Goal: Find specific page/section: Find specific page/section

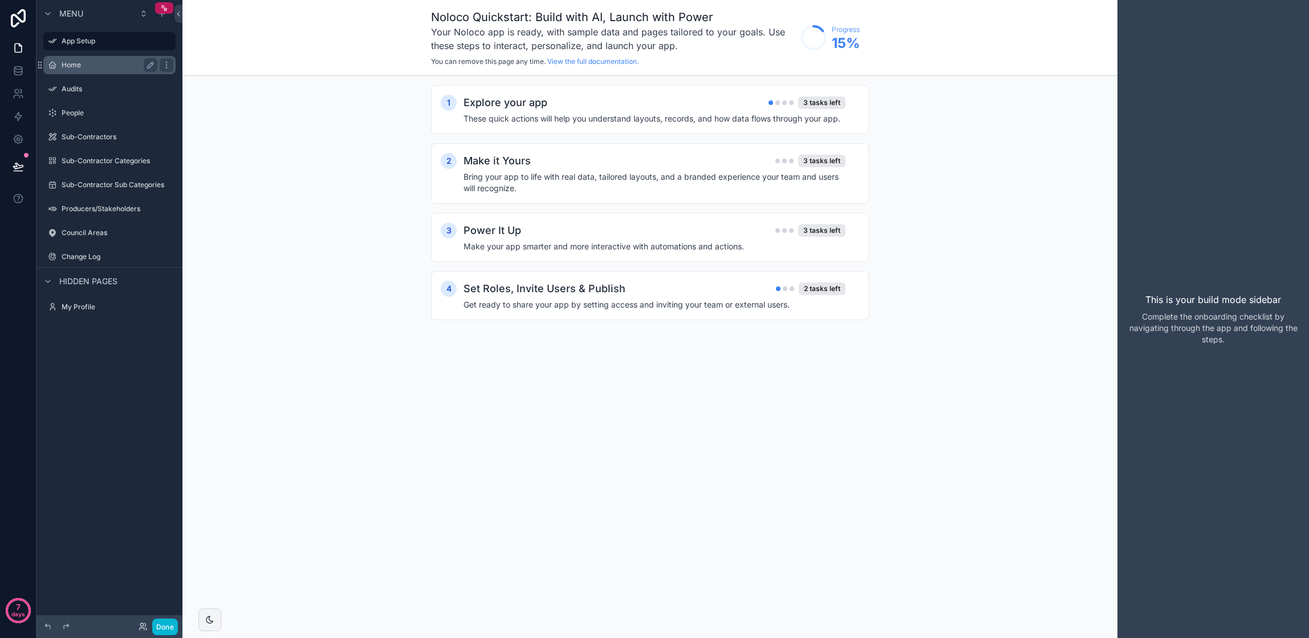
click at [91, 70] on div "Home" at bounding box center [110, 65] width 96 height 14
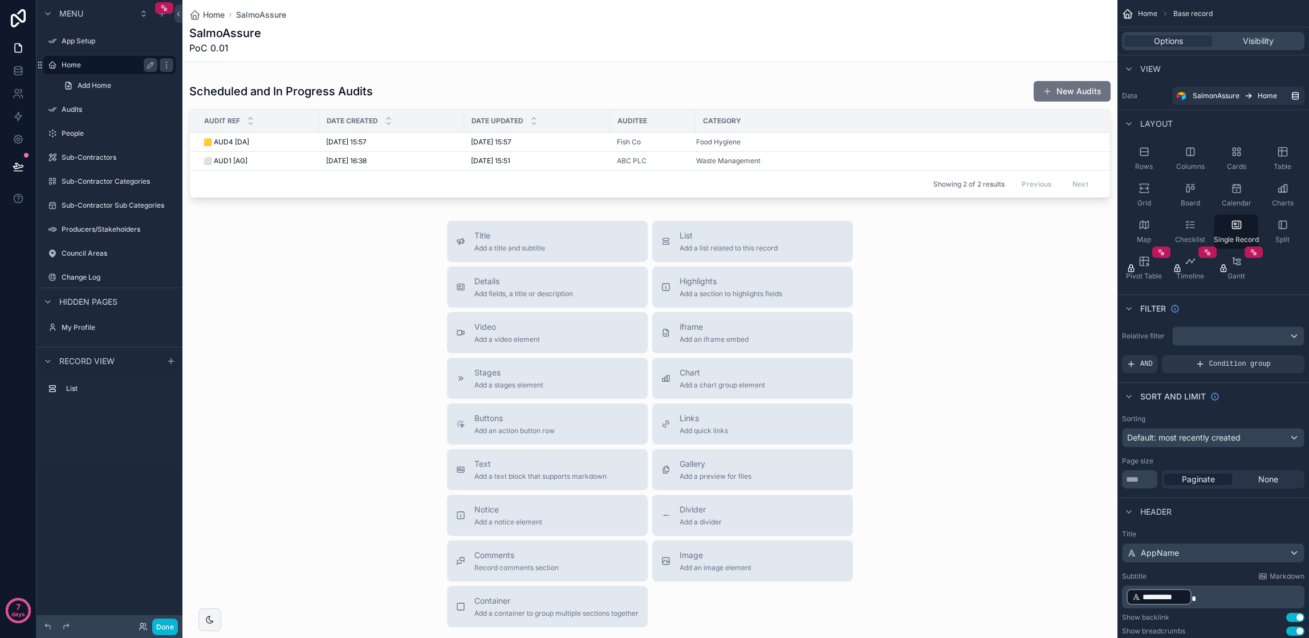
click at [83, 64] on label "Home" at bounding box center [107, 64] width 91 height 9
click at [690, 347] on div "scrollable content" at bounding box center [649, 359] width 935 height 718
click at [691, 336] on span "Add an iframe embed" at bounding box center [714, 339] width 69 height 9
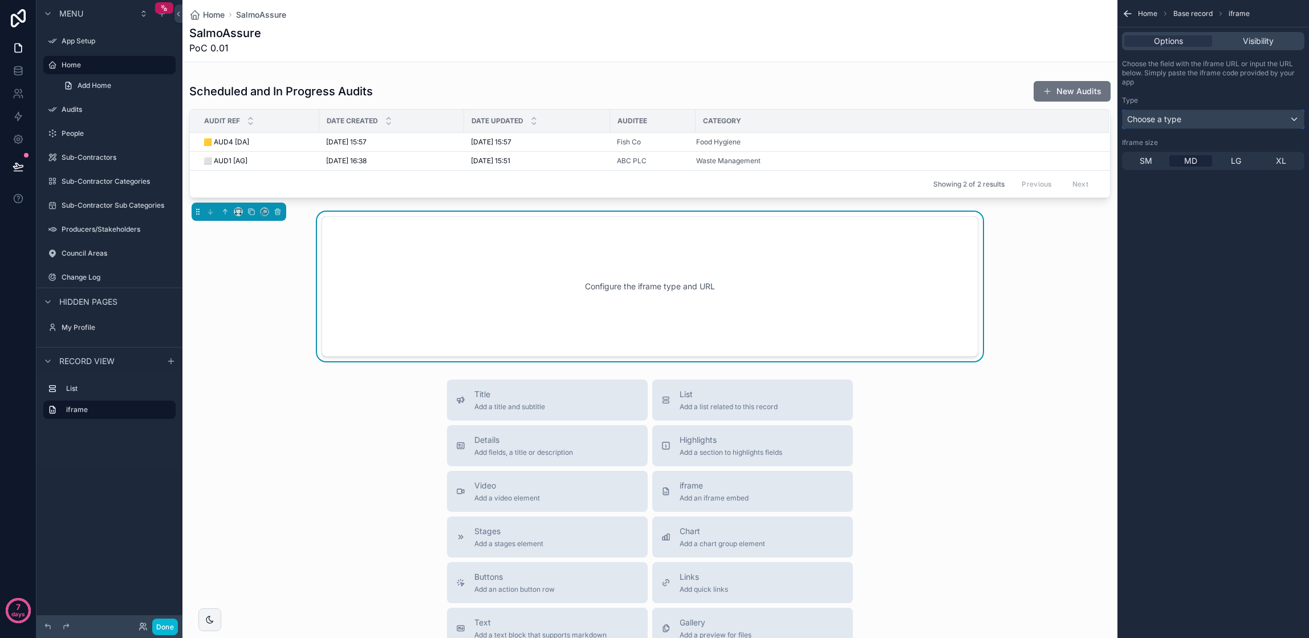
click at [1276, 111] on div "Choose a type" at bounding box center [1213, 119] width 181 height 18
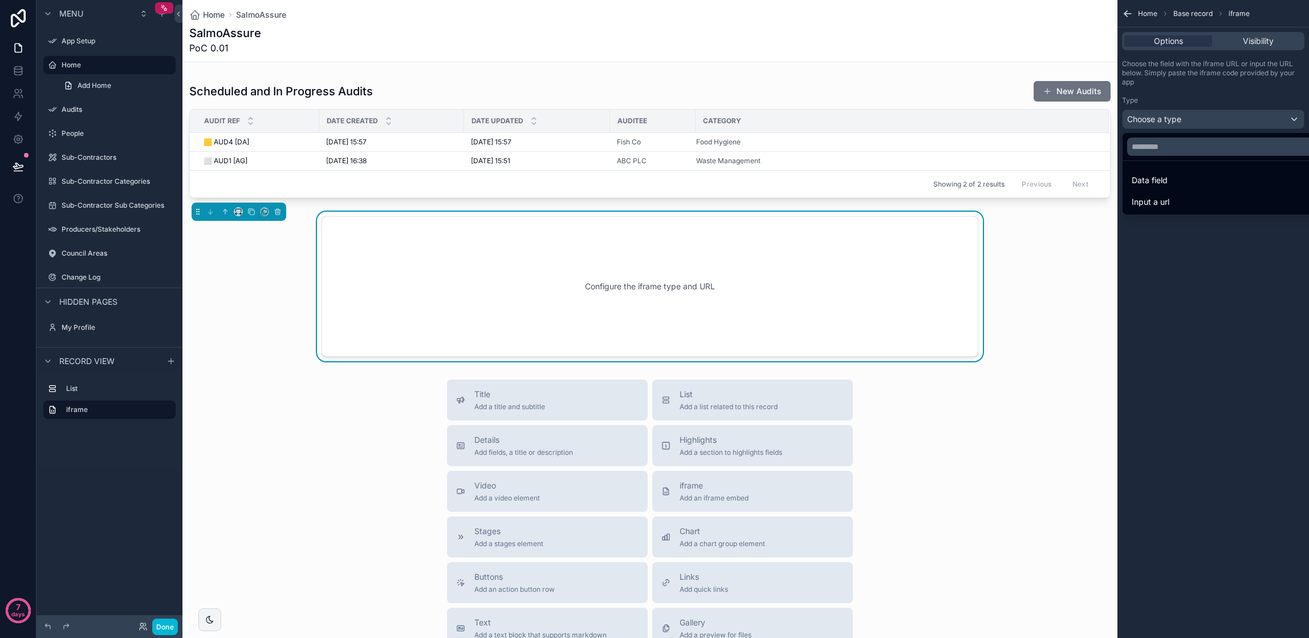
click at [283, 291] on div "Configure the iframe type and URL" at bounding box center [649, 286] width 935 height 149
click at [278, 211] on icon "scrollable content" at bounding box center [278, 212] width 8 height 8
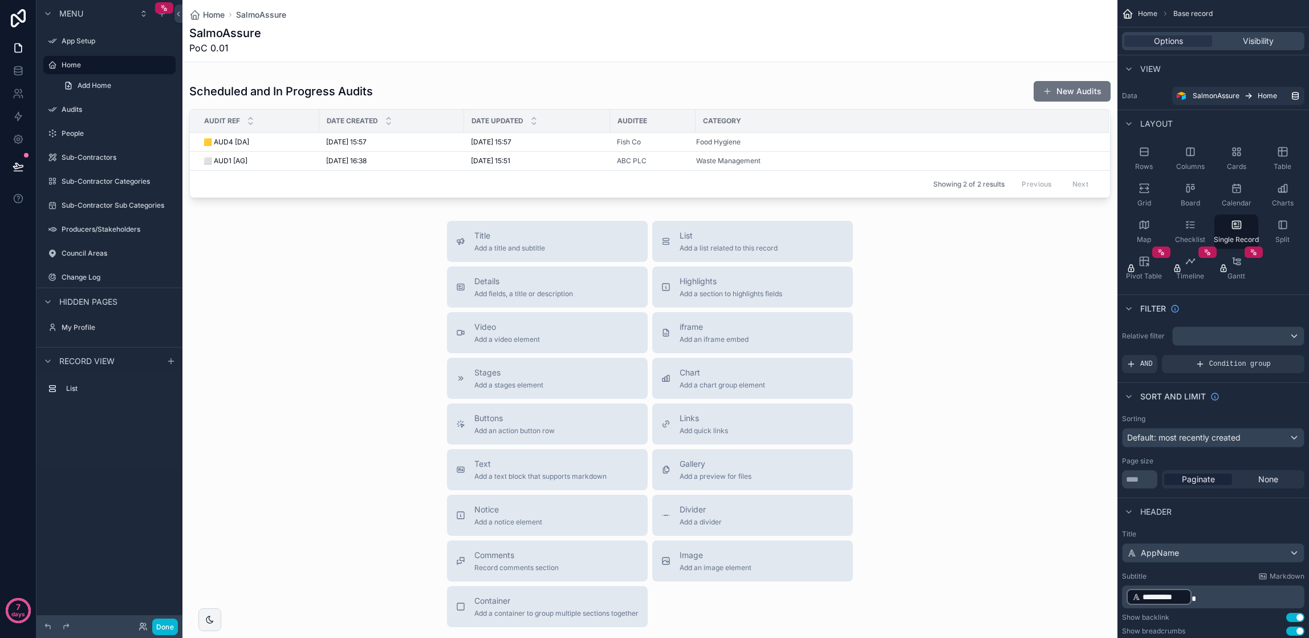
click at [636, 119] on div "scrollable content" at bounding box center [649, 359] width 935 height 718
click at [66, 107] on label "Audits" at bounding box center [107, 109] width 91 height 9
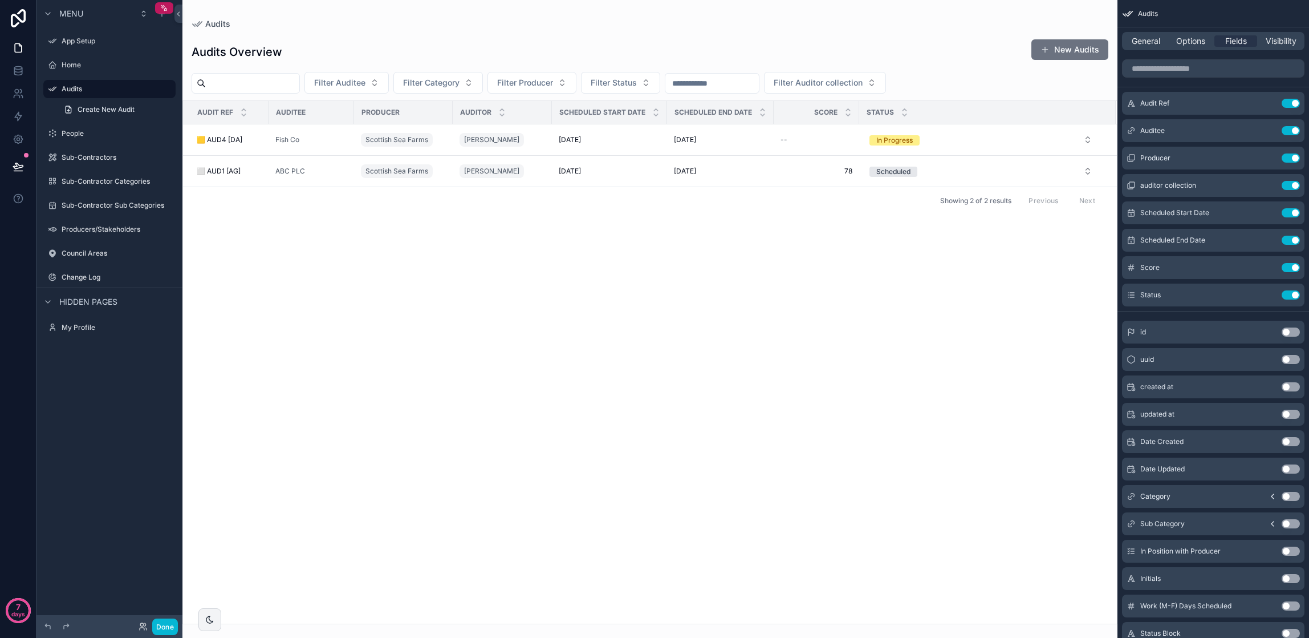
click at [241, 130] on div "scrollable content" at bounding box center [649, 319] width 935 height 638
click at [299, 140] on span "Fish Co" at bounding box center [287, 139] width 24 height 9
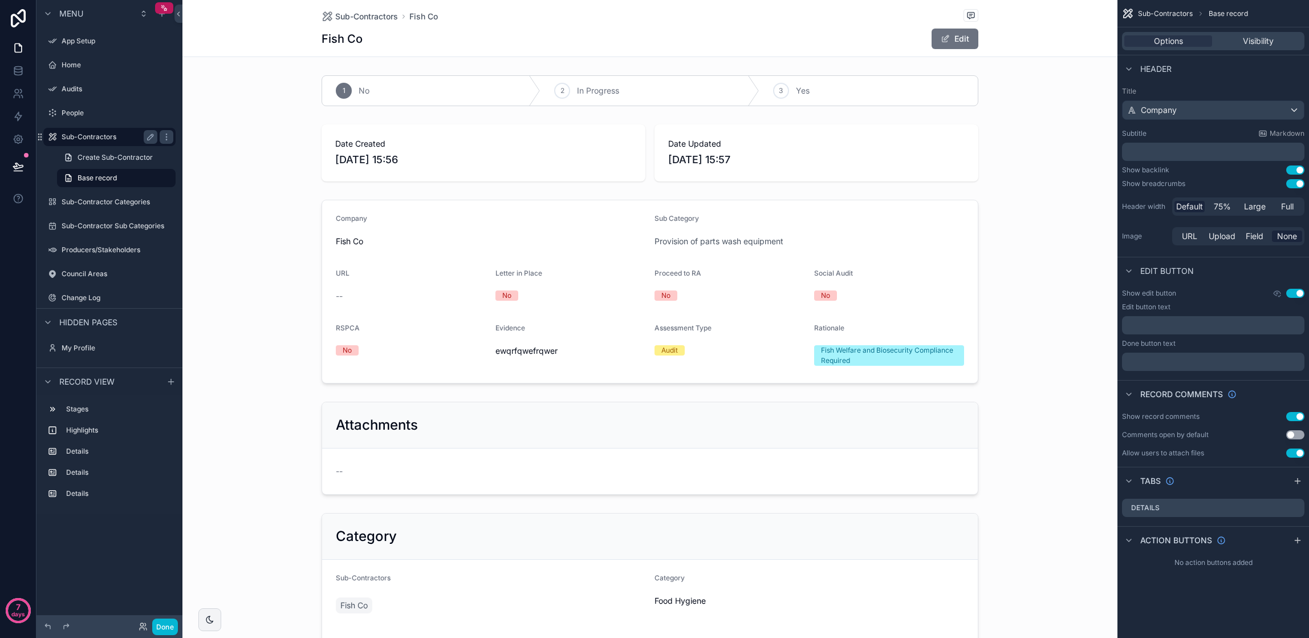
click at [83, 136] on label "Sub-Contractors" at bounding box center [107, 136] width 91 height 9
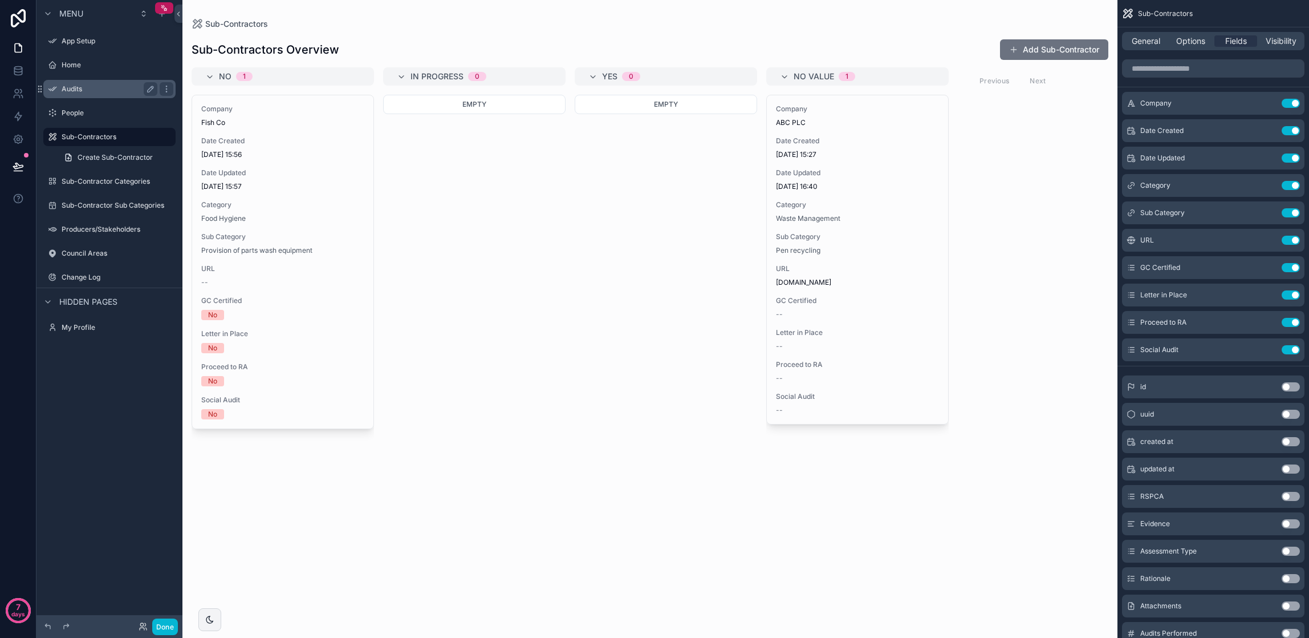
click at [78, 90] on label "Audits" at bounding box center [107, 88] width 91 height 9
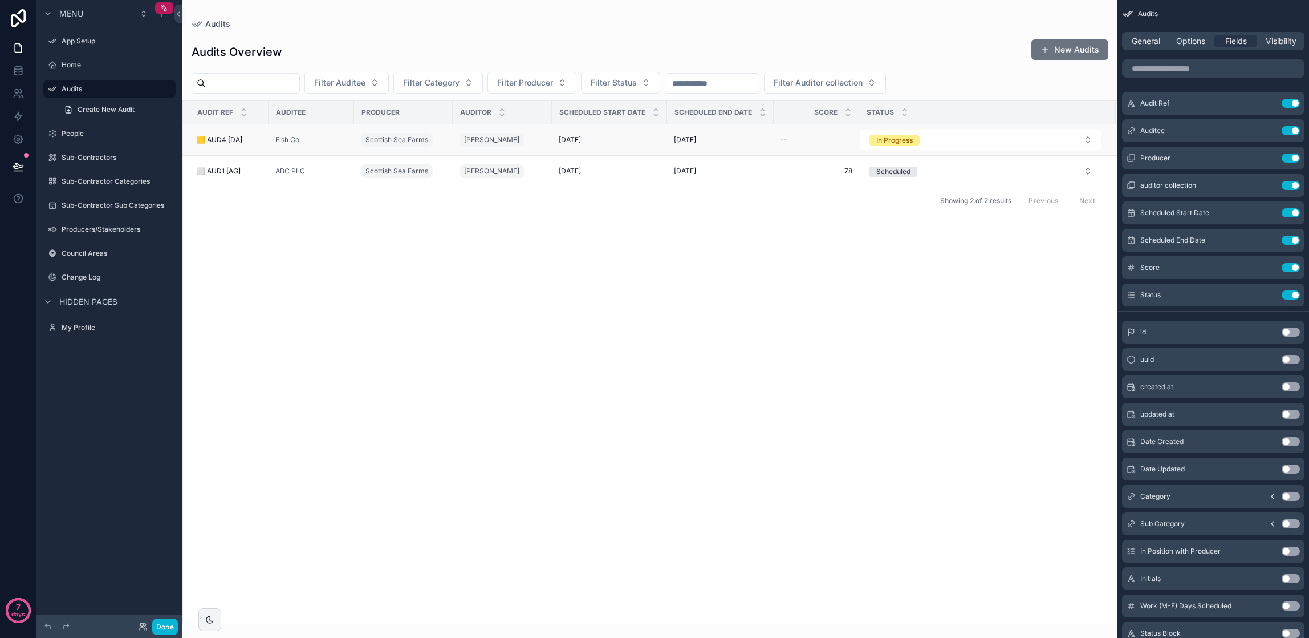
click at [225, 142] on span "🟨 AUD4 [DA]" at bounding box center [220, 139] width 46 height 9
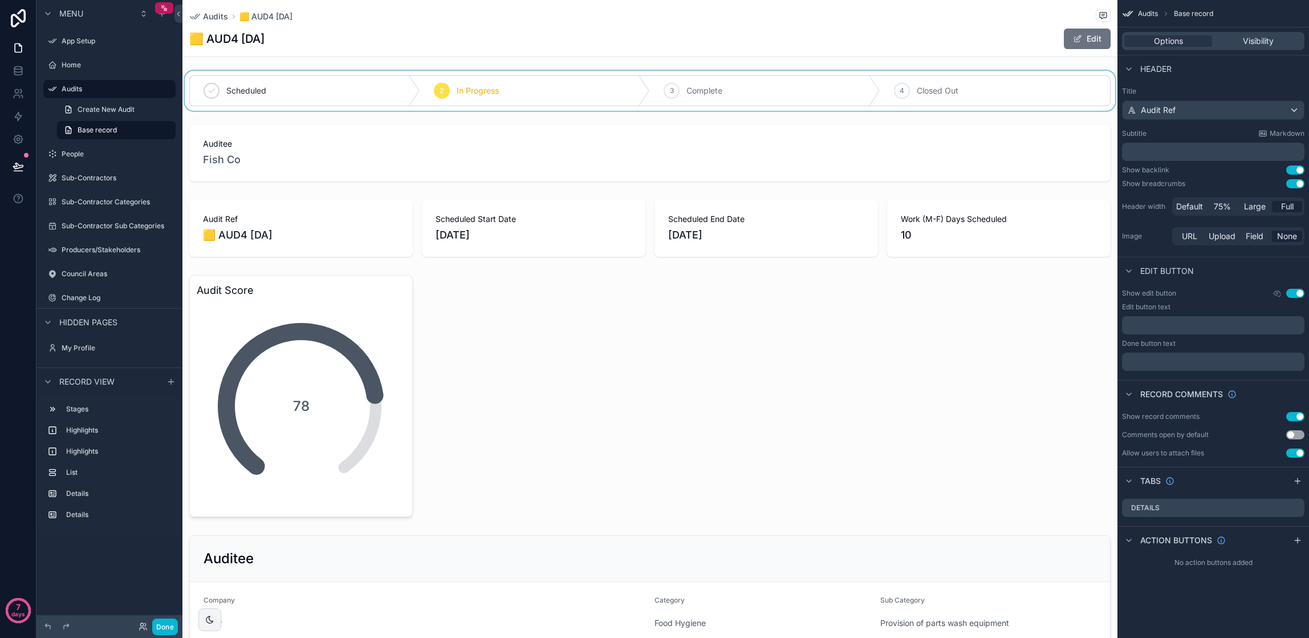
click at [494, 87] on div "scrollable content" at bounding box center [649, 91] width 935 height 40
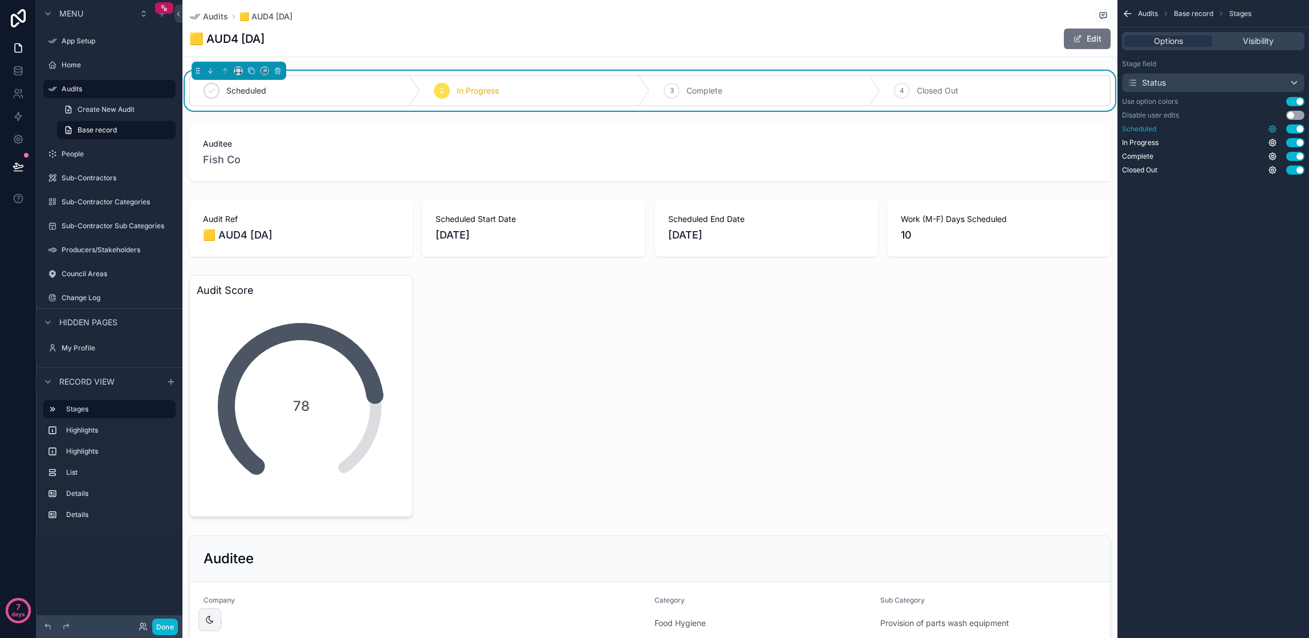
click at [1274, 130] on icon "scrollable content" at bounding box center [1272, 128] width 9 height 9
click at [1276, 301] on div "Audits Base record Stages Options Visibility Stage field Status Use option colo…" at bounding box center [1214, 319] width 192 height 638
click at [1272, 143] on icon "scrollable content" at bounding box center [1272, 142] width 9 height 9
click at [1214, 255] on div "Audits Base record Stages Options Visibility Stage field Status Use option colo…" at bounding box center [1214, 319] width 192 height 638
click at [1255, 39] on span "Visibility" at bounding box center [1258, 40] width 31 height 11
